Goal: Information Seeking & Learning: Learn about a topic

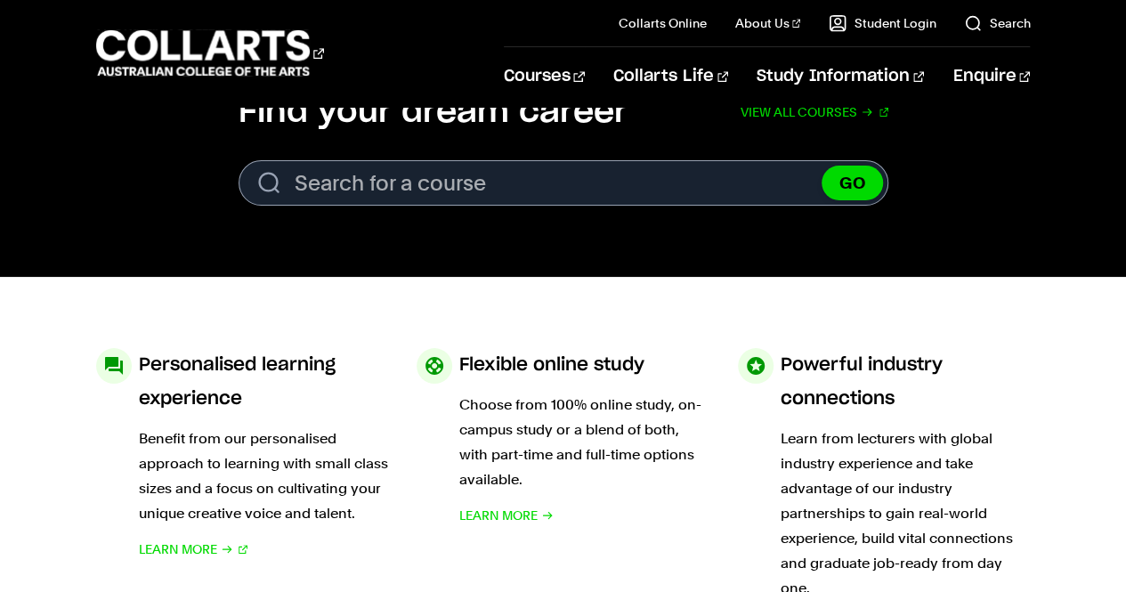
scroll to position [541, 0]
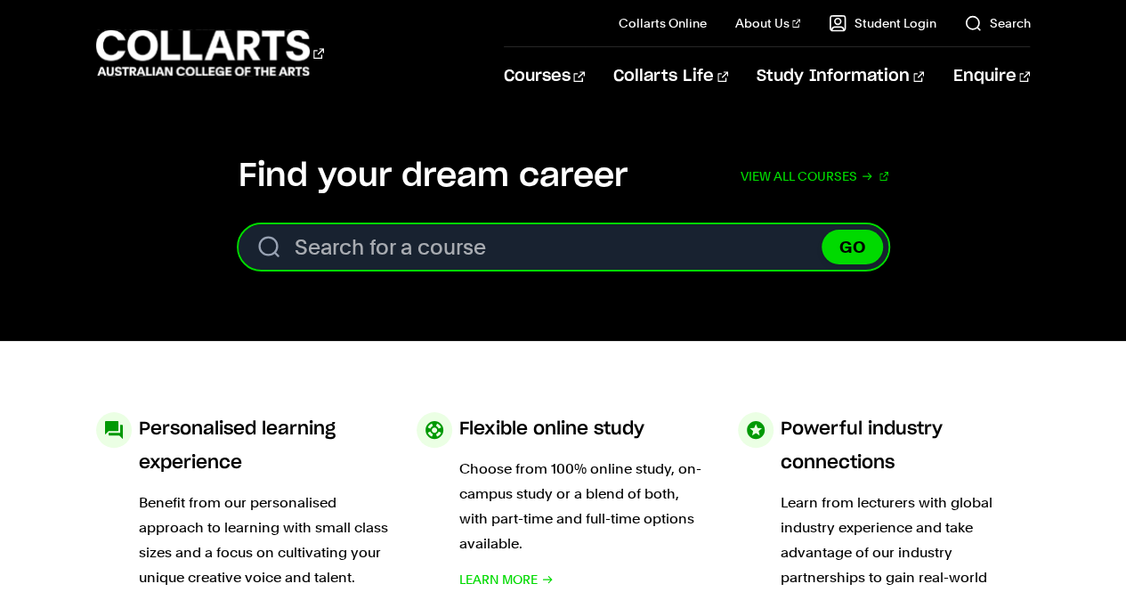
click at [655, 256] on input "Search for a course" at bounding box center [564, 246] width 650 height 45
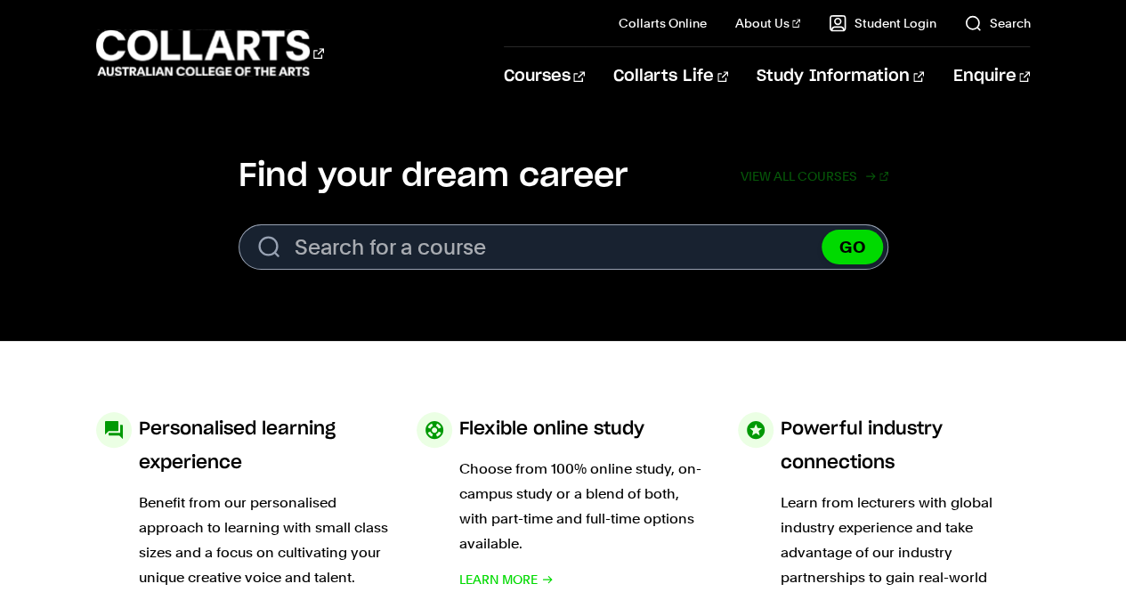
click at [819, 170] on link "View all courses" at bounding box center [814, 176] width 148 height 39
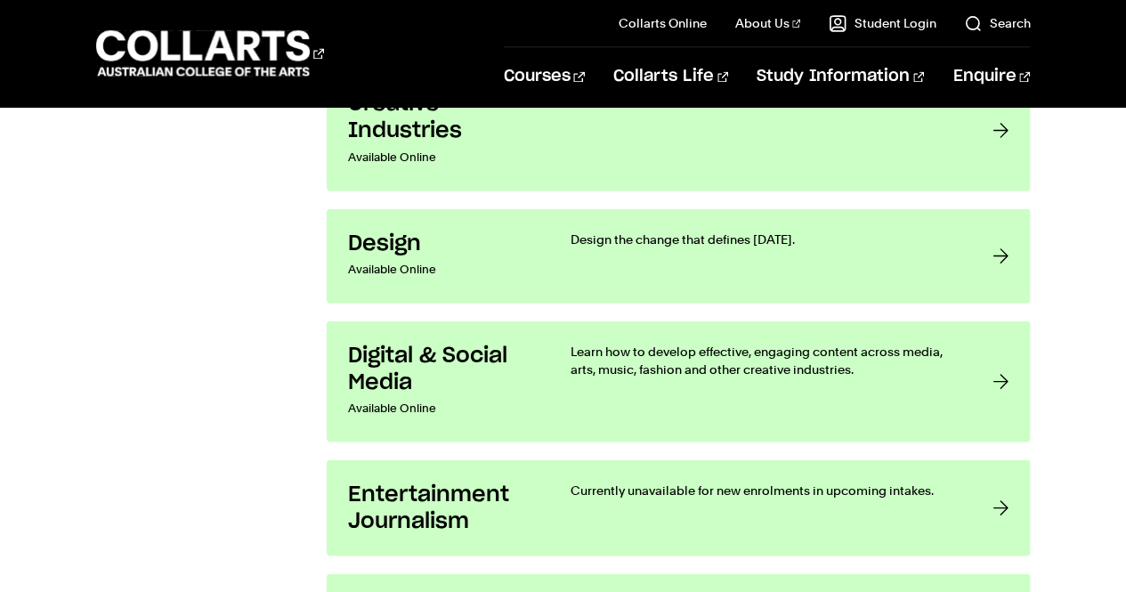
scroll to position [1542, 0]
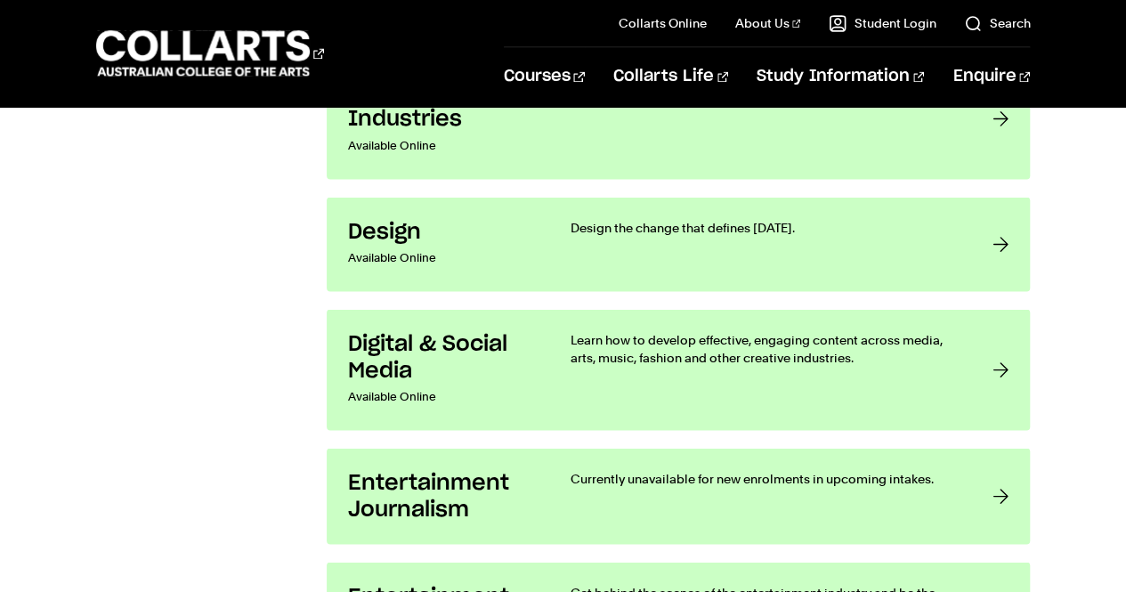
click at [500, 225] on h3 "Design" at bounding box center [441, 231] width 187 height 27
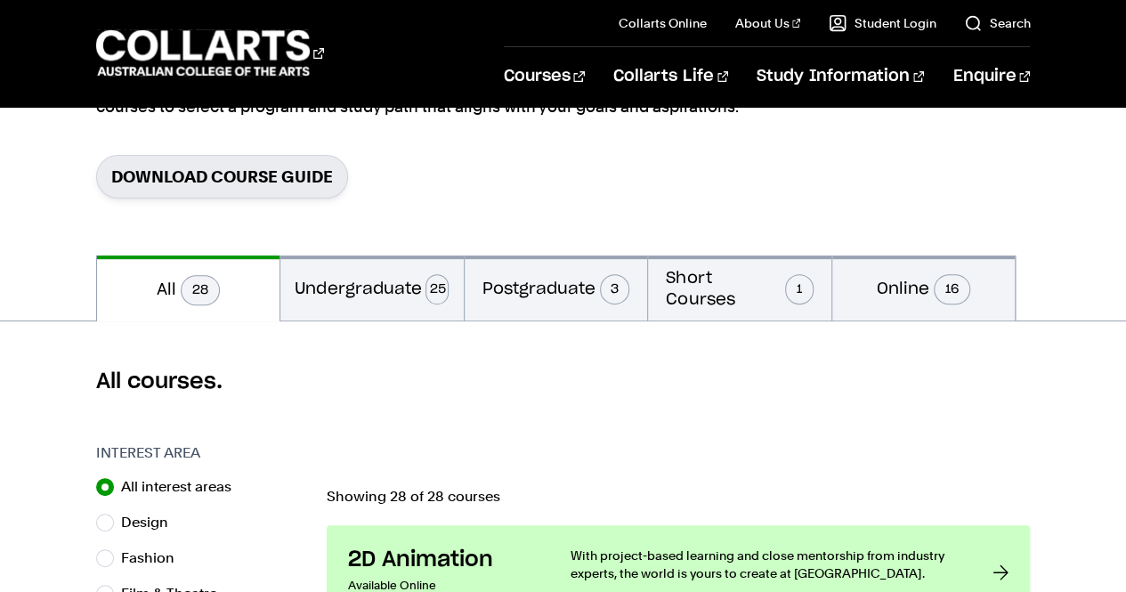
scroll to position [215, 0]
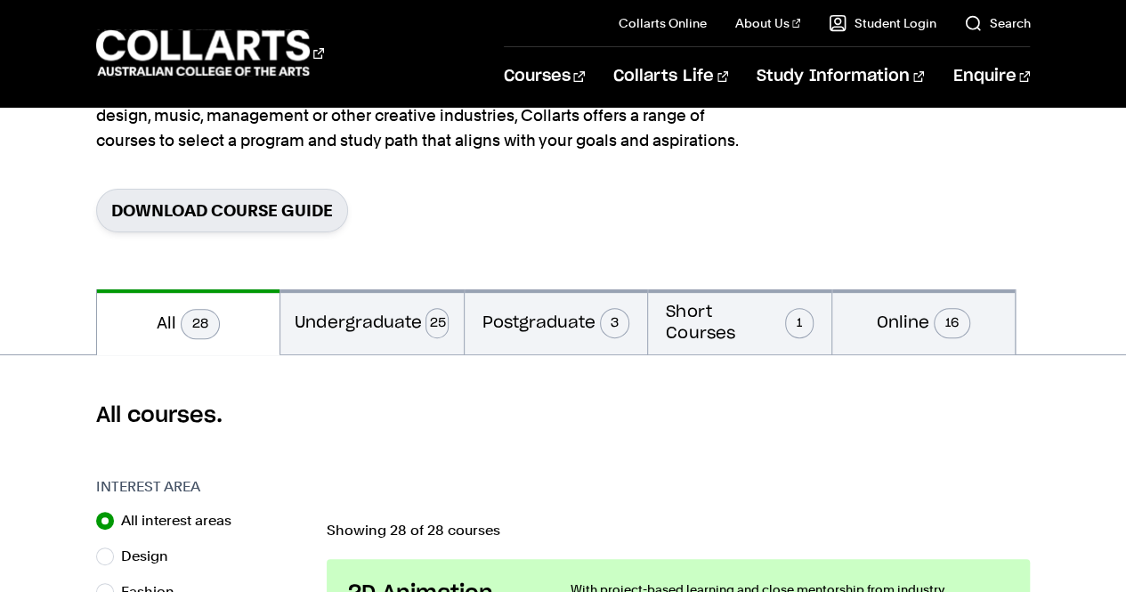
click at [361, 328] on button "Undergraduate 25" at bounding box center [371, 321] width 183 height 65
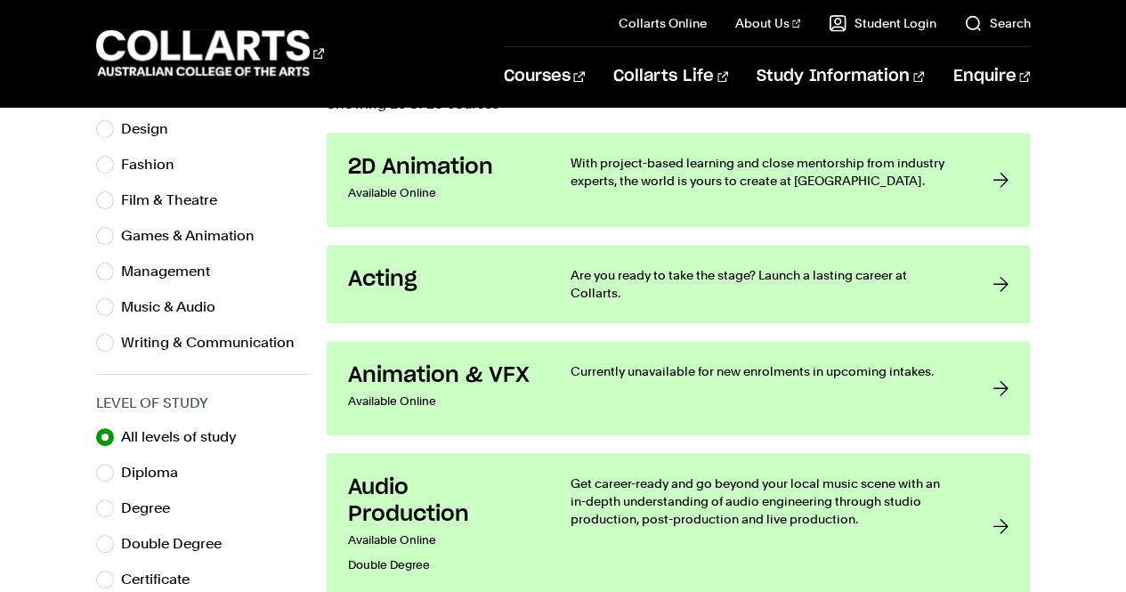
scroll to position [648, 0]
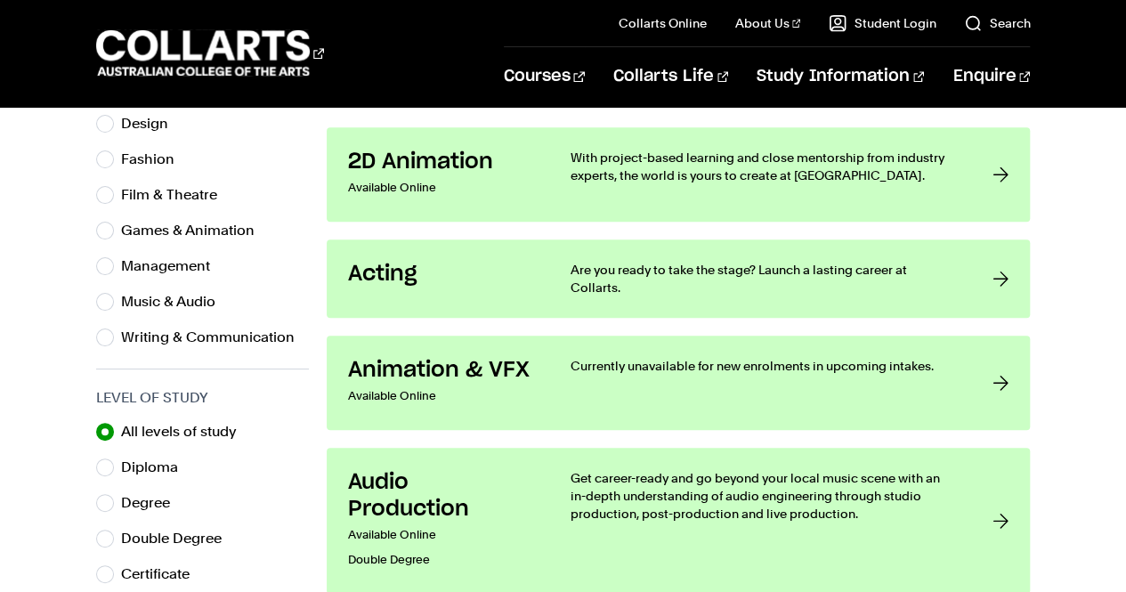
click at [136, 128] on label "Design" at bounding box center [151, 123] width 61 height 25
click at [114, 128] on input "Design" at bounding box center [105, 124] width 18 height 18
radio input "true"
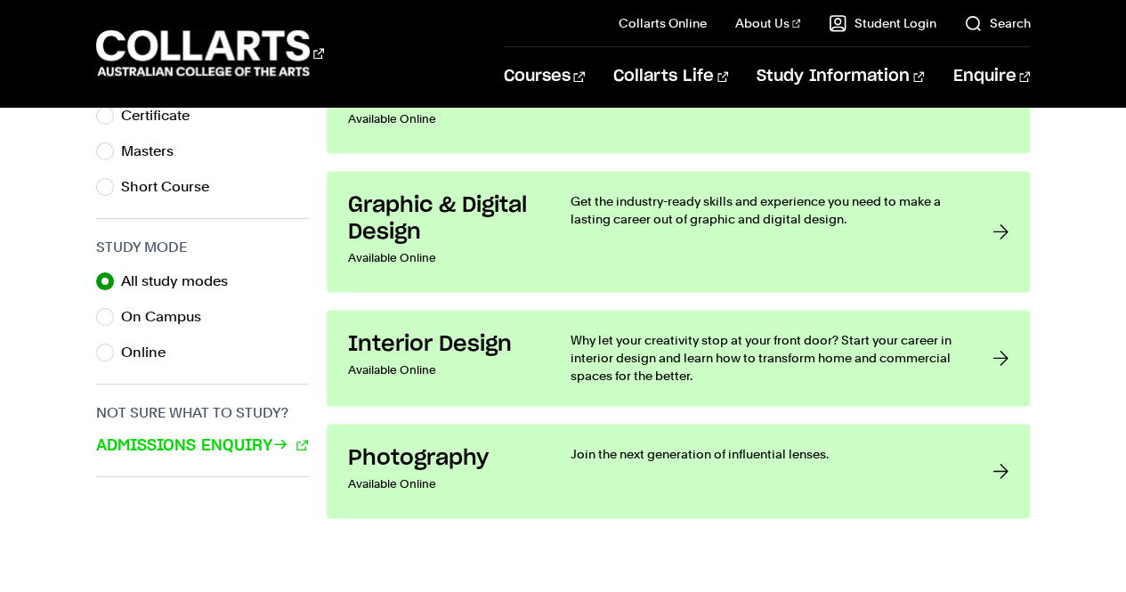
scroll to position [1117, 0]
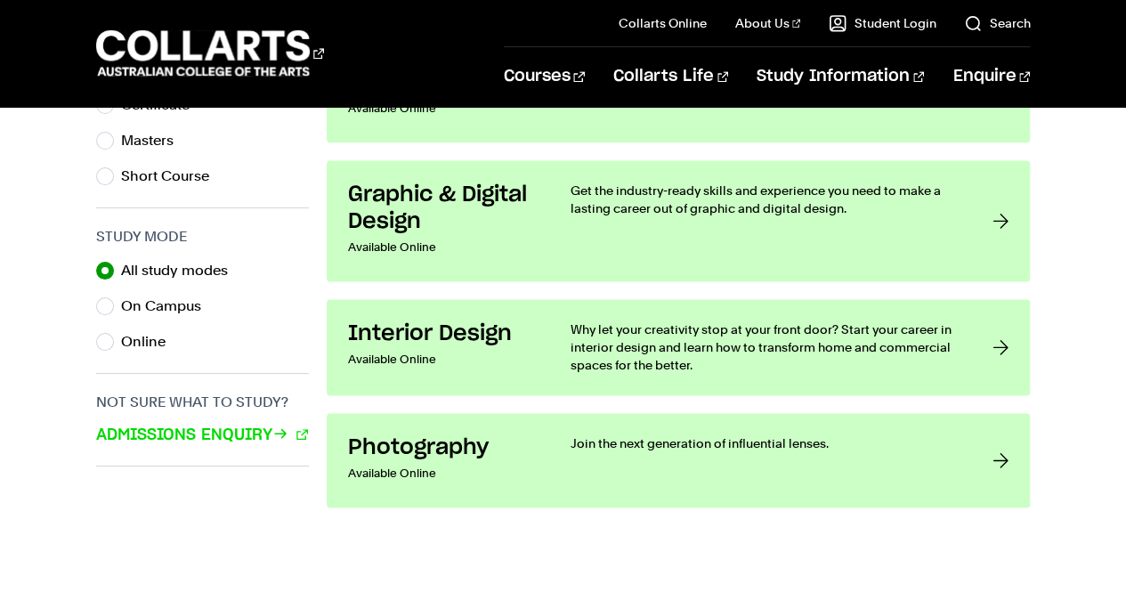
click at [413, 228] on h3 "Graphic & Digital Design" at bounding box center [441, 208] width 187 height 53
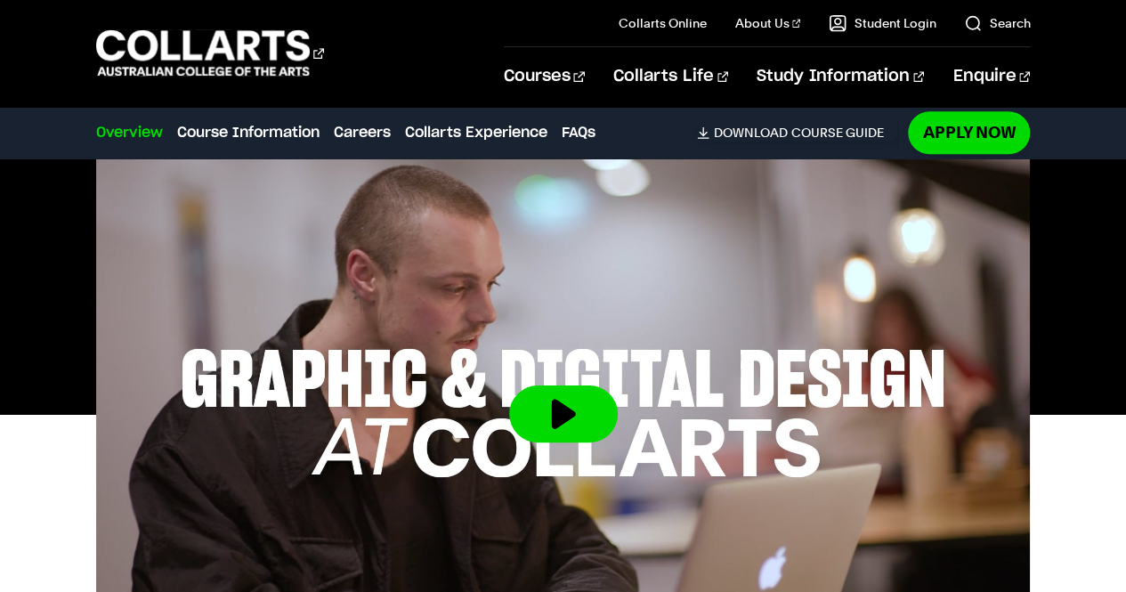
scroll to position [587, 0]
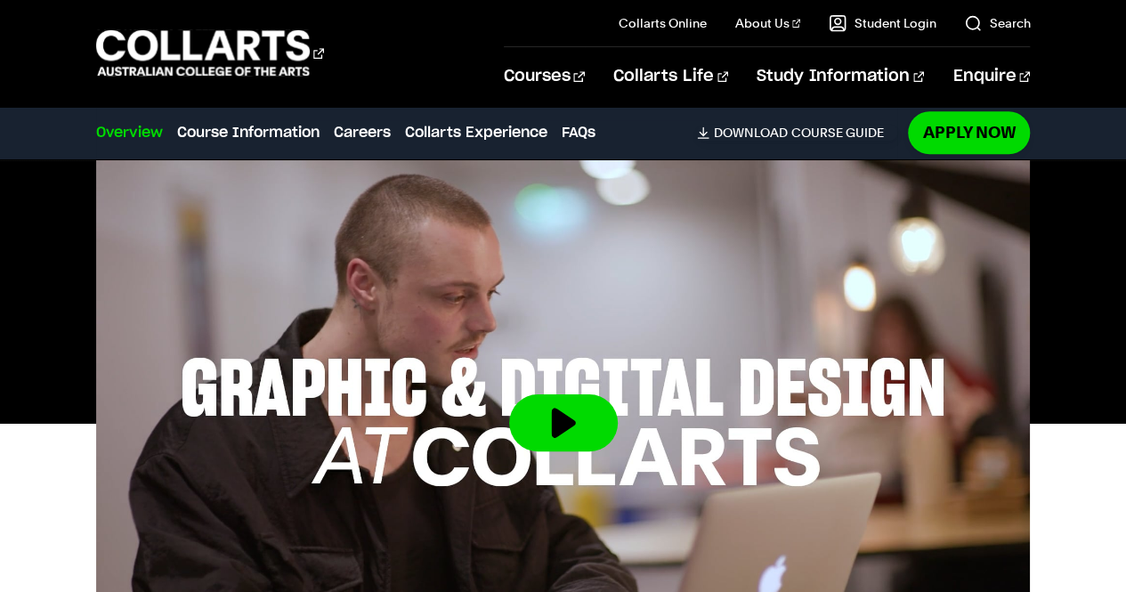
click at [599, 394] on button at bounding box center [563, 422] width 109 height 57
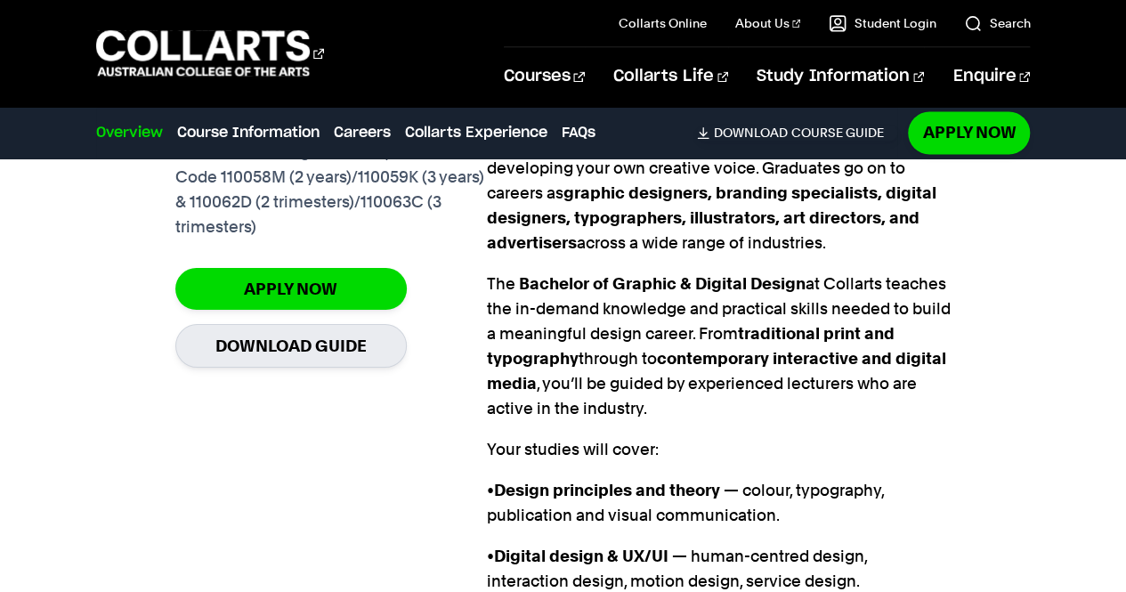
scroll to position [1410, 0]
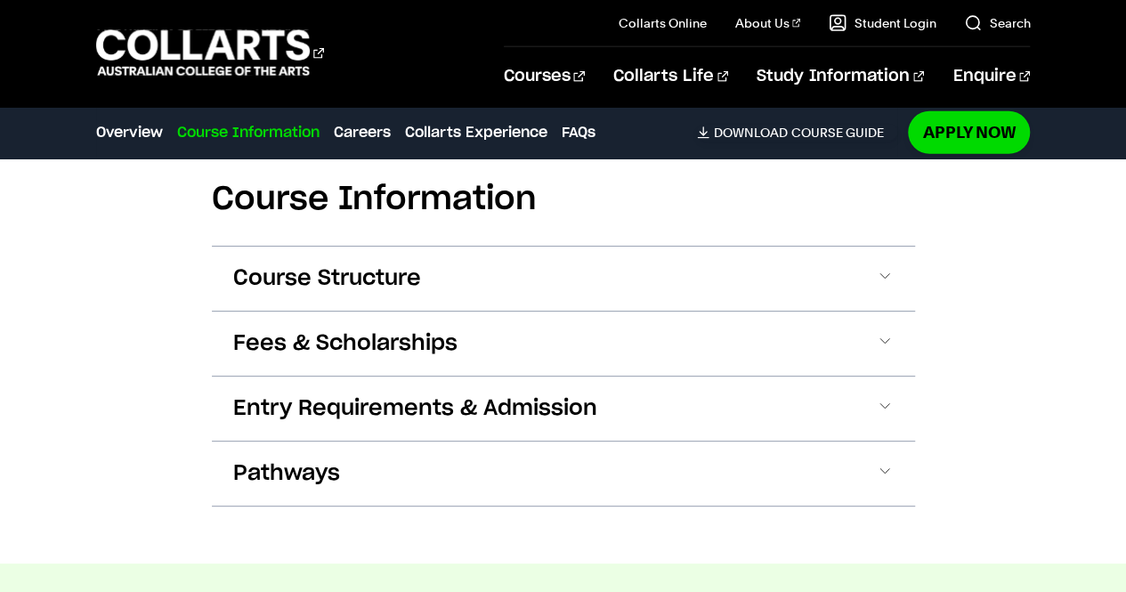
click at [874, 247] on button "Course Structure" at bounding box center [563, 279] width 703 height 64
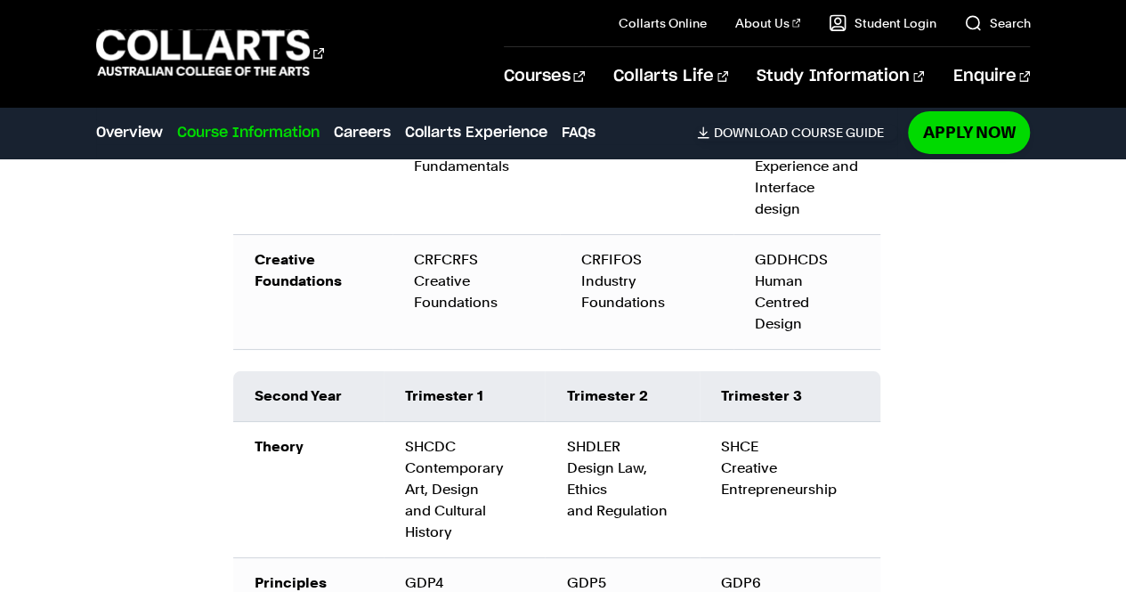
scroll to position [2962, 0]
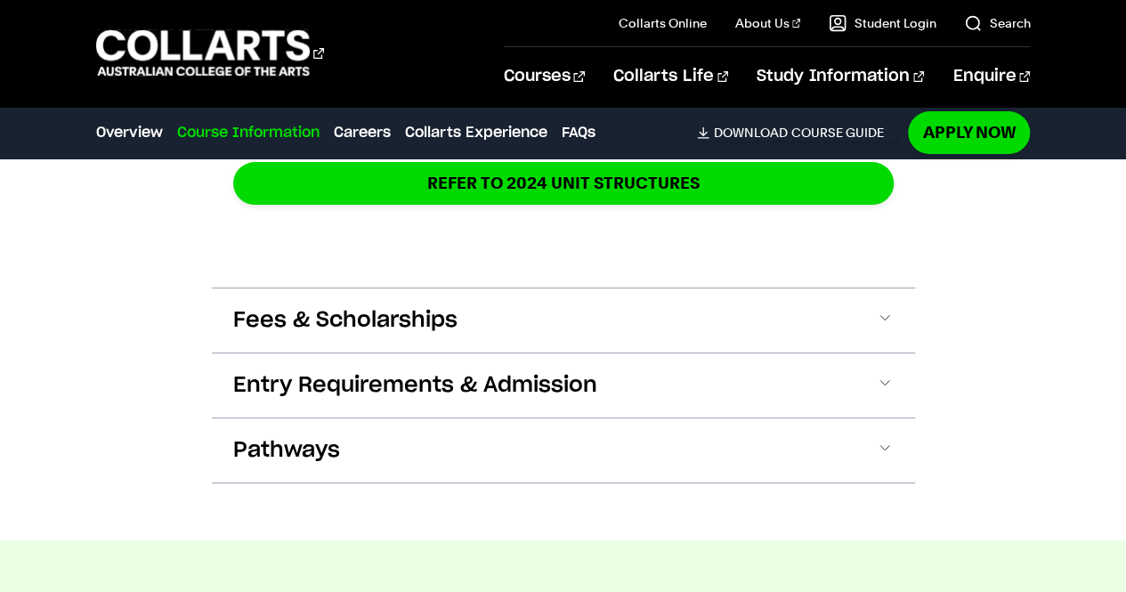
click at [283, 306] on span "Fees & Scholarships" at bounding box center [345, 320] width 224 height 28
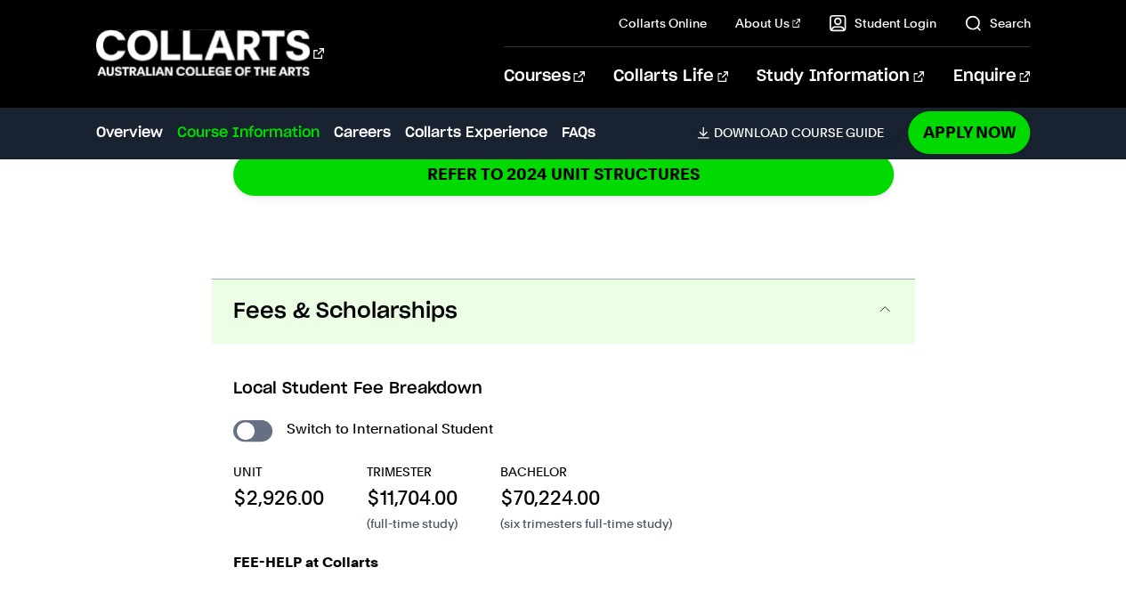
scroll to position [3720, 0]
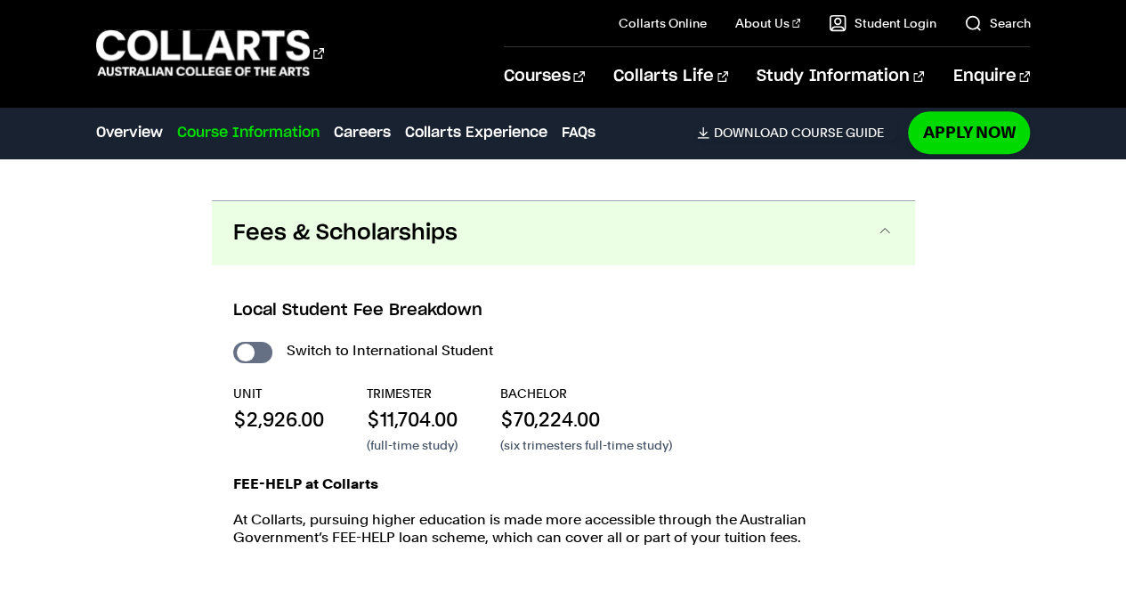
click at [249, 219] on span "Fees & Scholarships" at bounding box center [345, 233] width 224 height 28
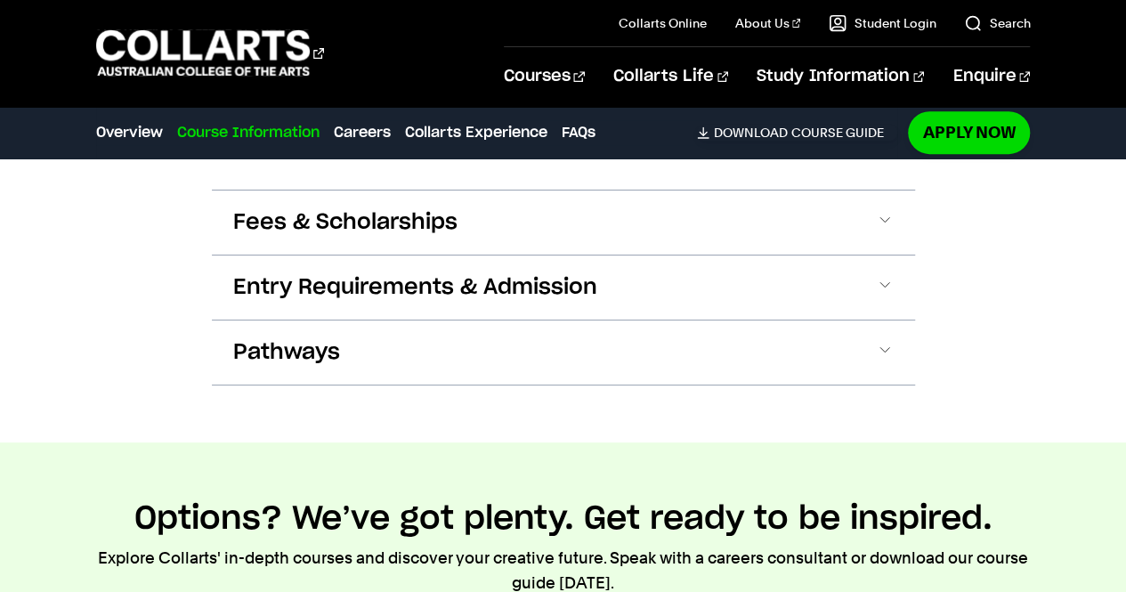
click at [269, 338] on span "Pathways" at bounding box center [286, 352] width 107 height 28
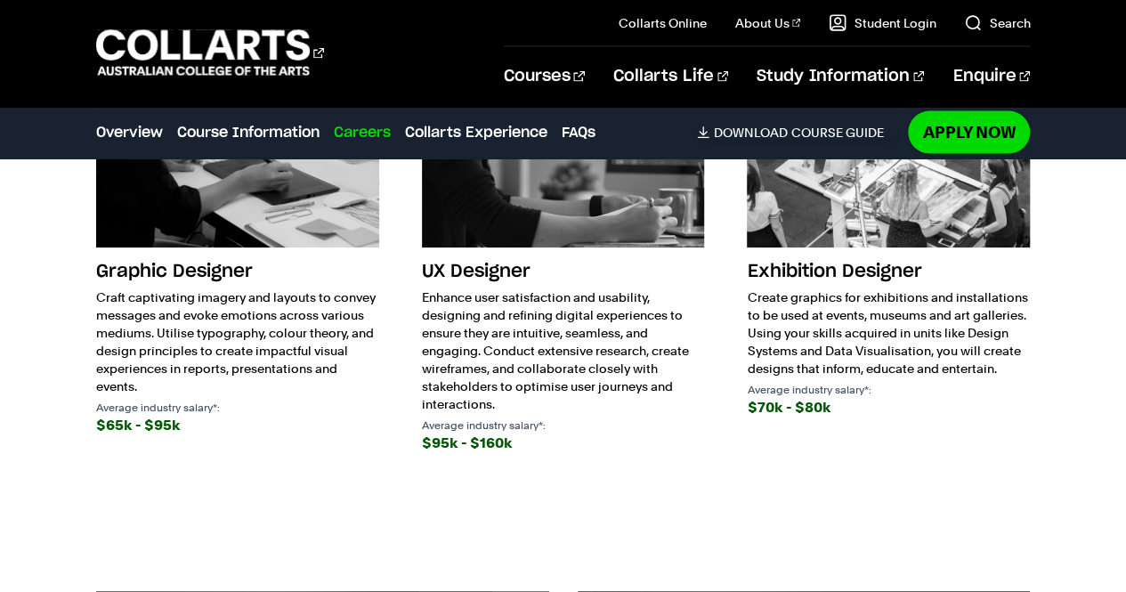
scroll to position [5296, 0]
